Goal: Transaction & Acquisition: Download file/media

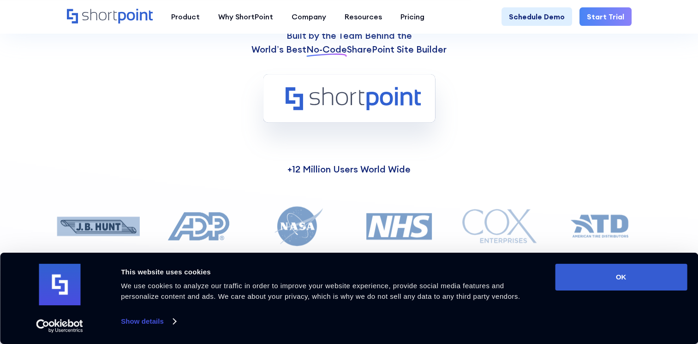
scroll to position [800, 0]
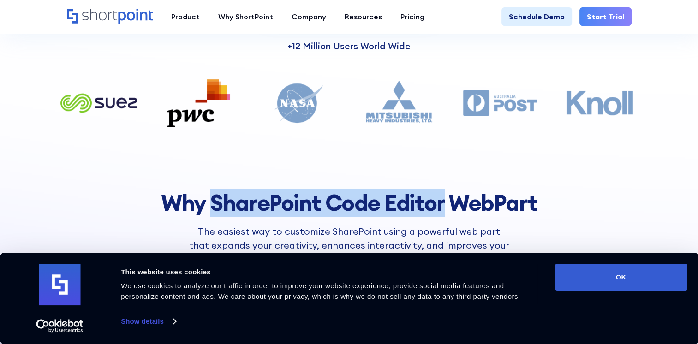
drag, startPoint x: 215, startPoint y: 204, endPoint x: 444, endPoint y: 209, distance: 229.4
click at [444, 209] on h2 "Why ShareP﻿oint Code Editor WebPart" at bounding box center [349, 203] width 611 height 24
copy h2 "ShareP﻿oint Code Editor"
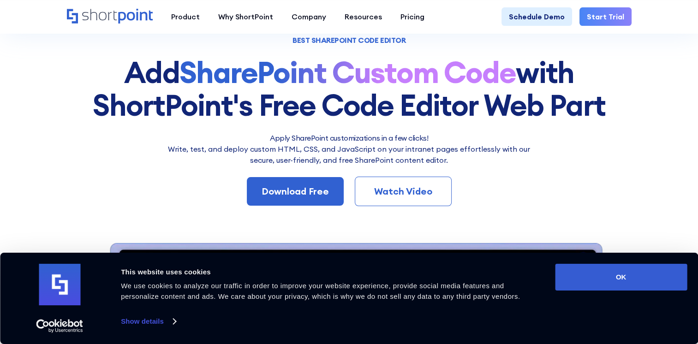
scroll to position [123, 0]
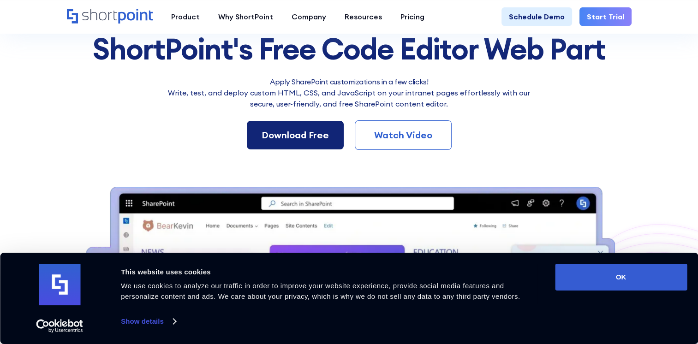
click at [294, 136] on div "Download Free" at bounding box center [295, 135] width 67 height 14
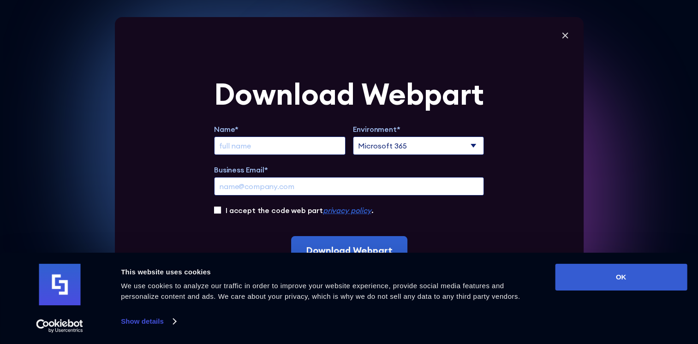
click at [284, 144] on input "Extend Trial" at bounding box center [280, 146] width 132 height 18
type input "James"
click at [433, 144] on select "Microsoft 365 SharePoint Online SharePoint 2019 (On-Premise)" at bounding box center [419, 146] width 132 height 18
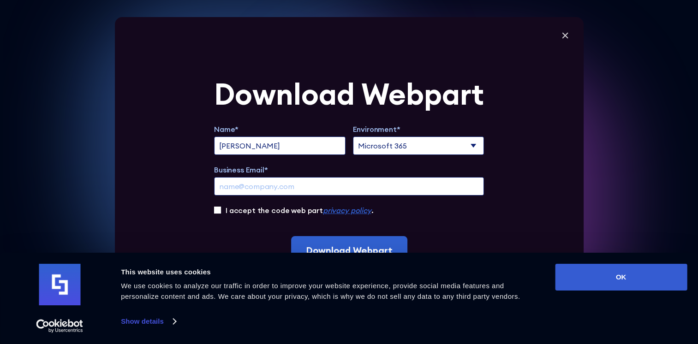
select select "SharePoint Online"
click at [356, 137] on select "Microsoft 365 SharePoint Online SharePoint 2019 (On-Premise)" at bounding box center [419, 146] width 132 height 18
click at [310, 189] on input "Business Email*" at bounding box center [349, 186] width 270 height 18
type input "contact@vinabot.com"
click at [259, 214] on label "I accept the code web part privacy policy ." at bounding box center [300, 210] width 148 height 11
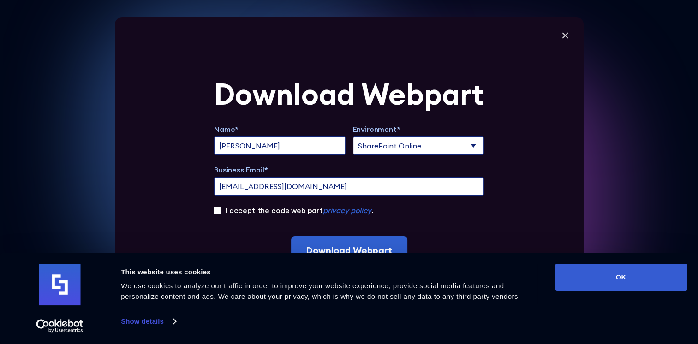
click at [221, 214] on input "I accept the code web part privacy policy ." at bounding box center [217, 210] width 7 height 7
checkbox input "true"
click at [336, 244] on input "Download Webpart" at bounding box center [349, 250] width 116 height 29
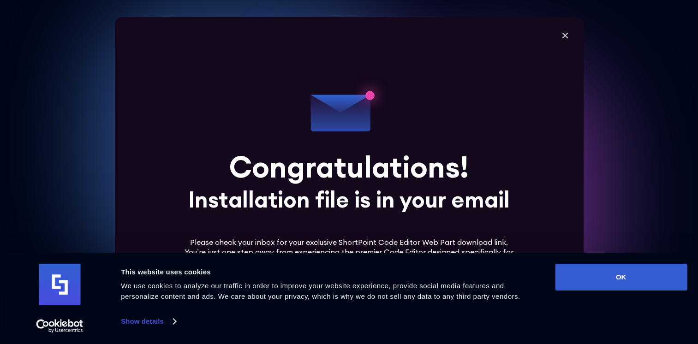
scroll to position [307, 0]
click at [341, 220] on icon at bounding box center [349, 172] width 236 height 236
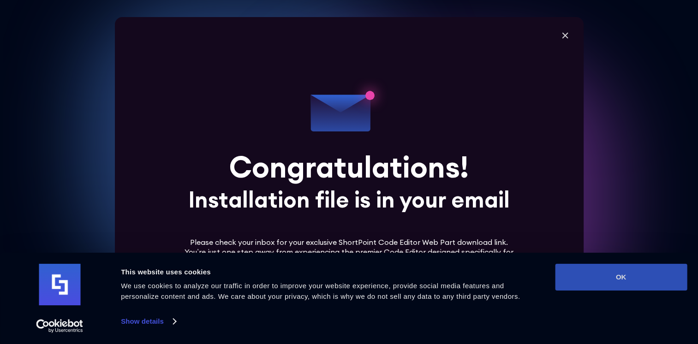
scroll to position [676, 0]
click at [614, 282] on button "OK" at bounding box center [621, 277] width 132 height 27
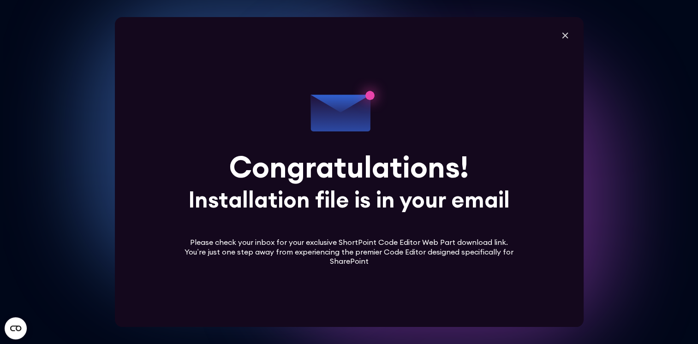
scroll to position [800, 0]
